Goal: Task Accomplishment & Management: Manage account settings

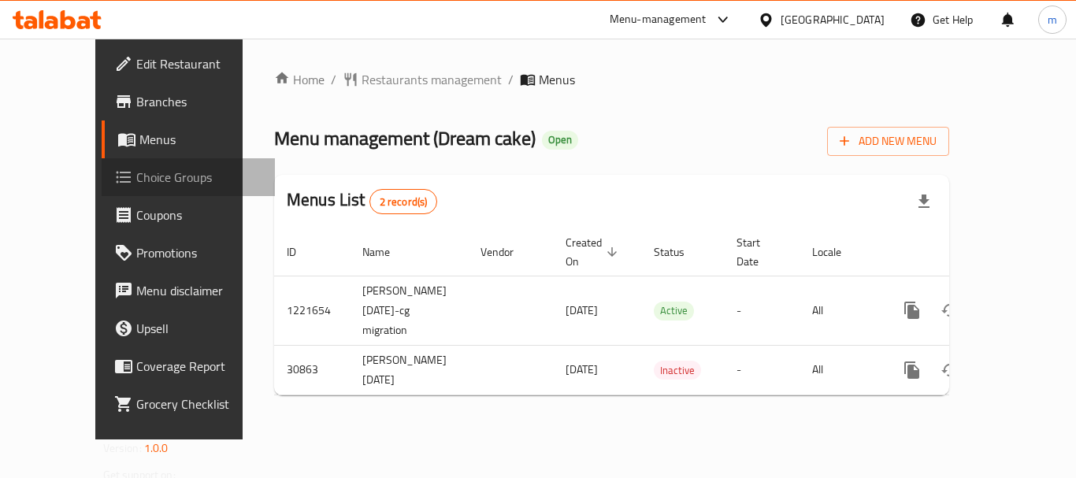
click at [136, 173] on span "Choice Groups" at bounding box center [199, 177] width 126 height 19
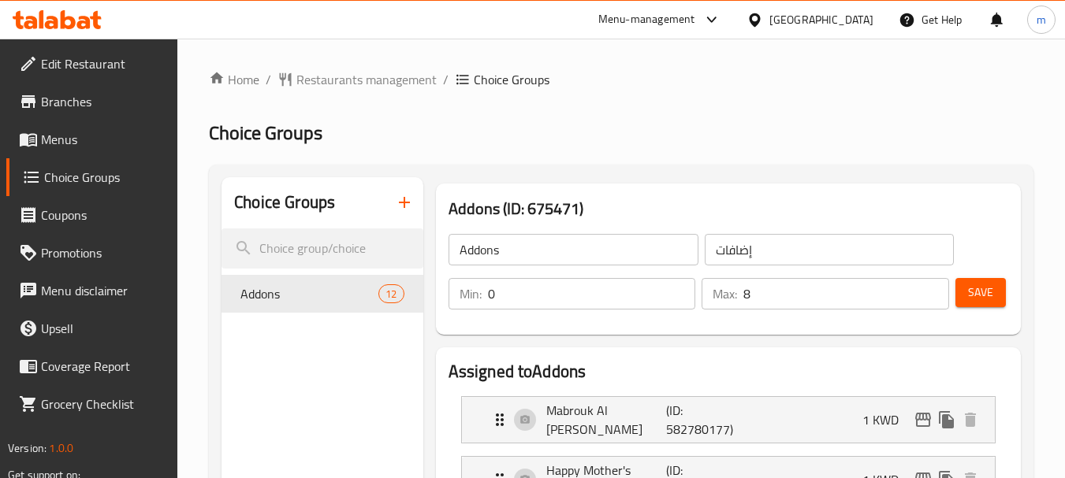
click at [46, 126] on link "Menus" at bounding box center [92, 140] width 172 height 38
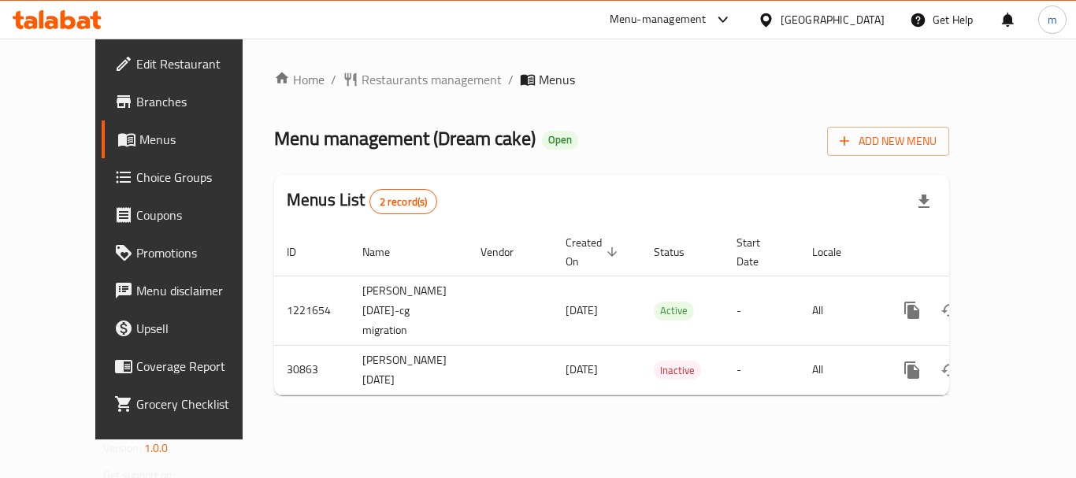
click at [88, 16] on icon at bounding box center [57, 19] width 89 height 19
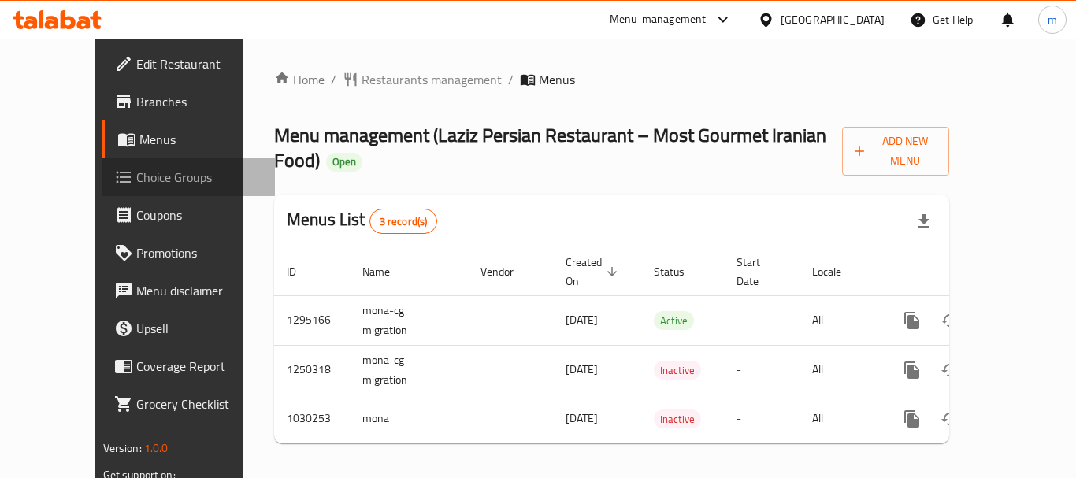
click at [136, 170] on span "Choice Groups" at bounding box center [199, 177] width 126 height 19
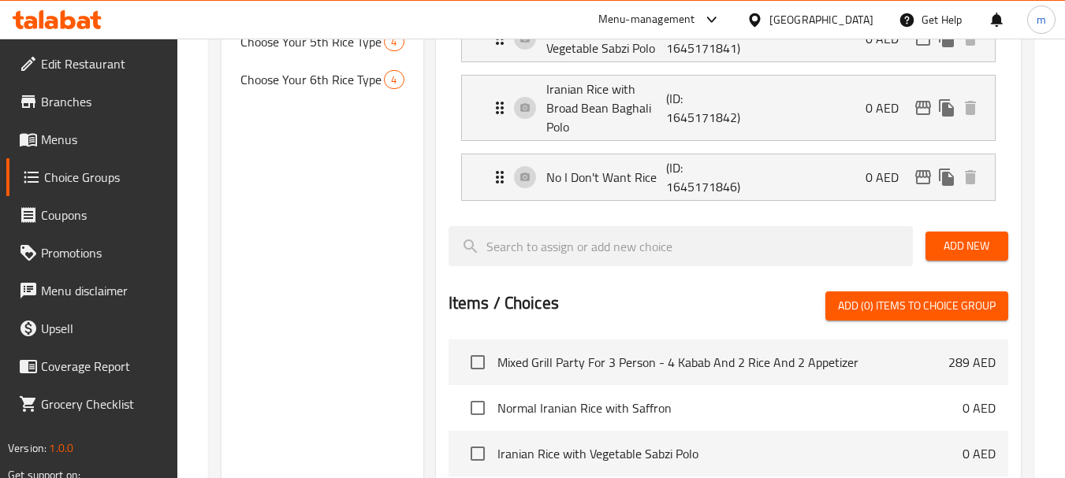
scroll to position [205, 0]
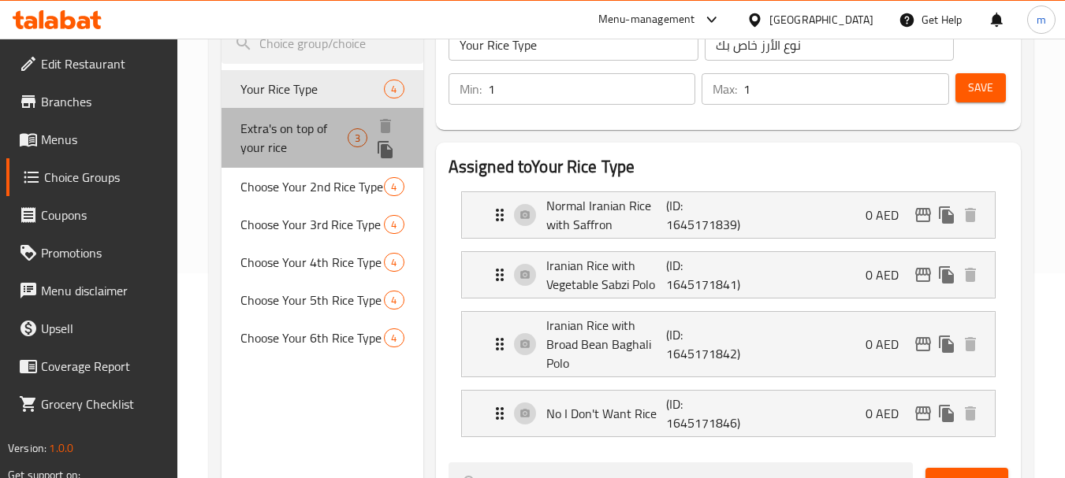
click at [266, 127] on span "Extra's on top of your rice" at bounding box center [293, 138] width 106 height 38
type input "Extra's on top of your rice"
type input "إضافات فوق الأرز الخاص بك"
type input "0"
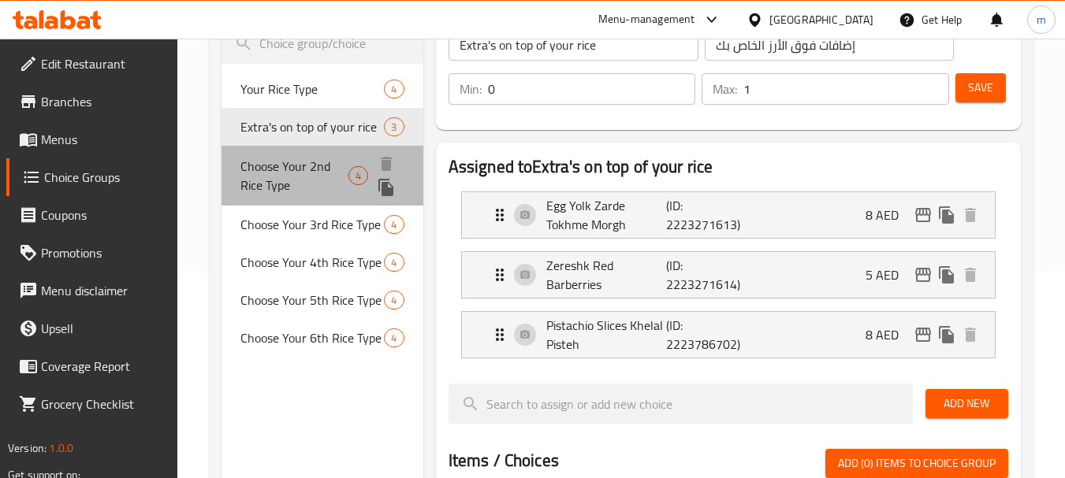
click at [314, 167] on span "Choose Your 2nd Rice Type" at bounding box center [294, 176] width 108 height 38
type input "Choose Your 2nd Rice Type"
type input "اختر نوع الأرز الثاني الخاص بك"
type input "1"
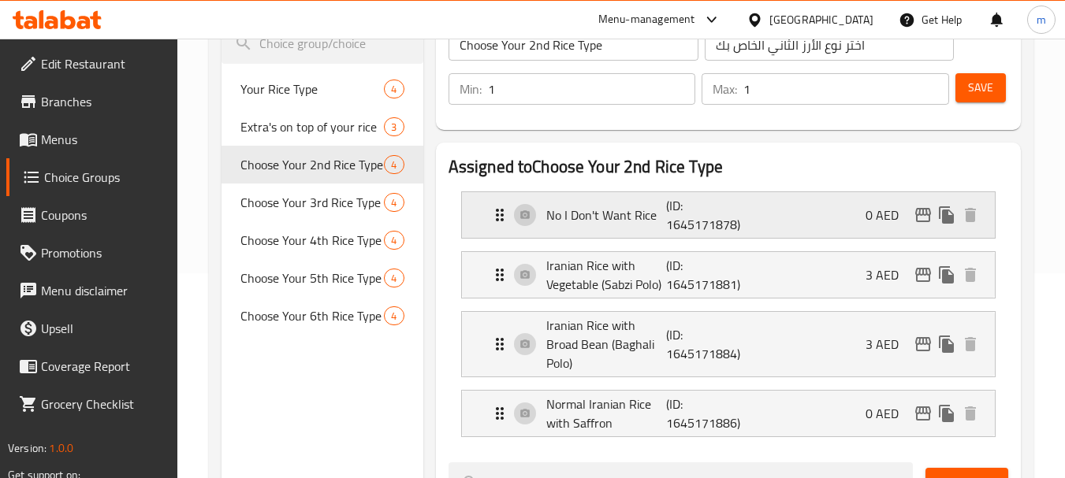
scroll to position [0, 0]
